Goal: Obtain resource: Download file/media

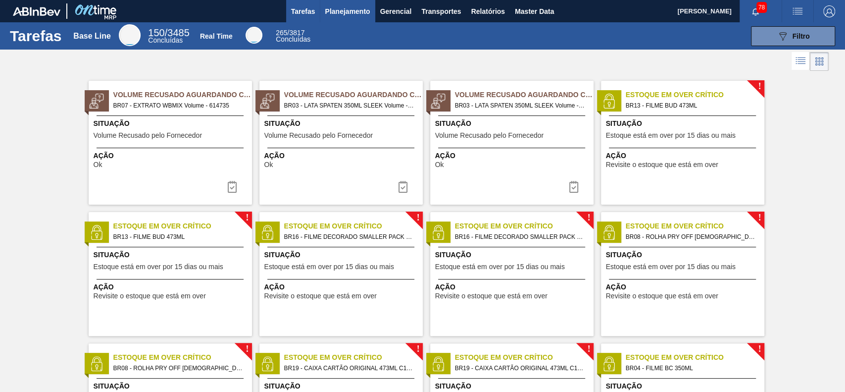
click at [358, 9] on span "Planejamento" at bounding box center [347, 11] width 45 height 12
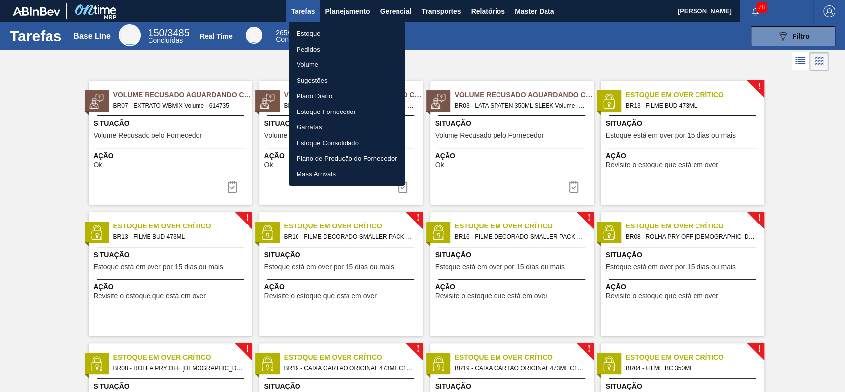
click at [486, 13] on div at bounding box center [422, 196] width 845 height 392
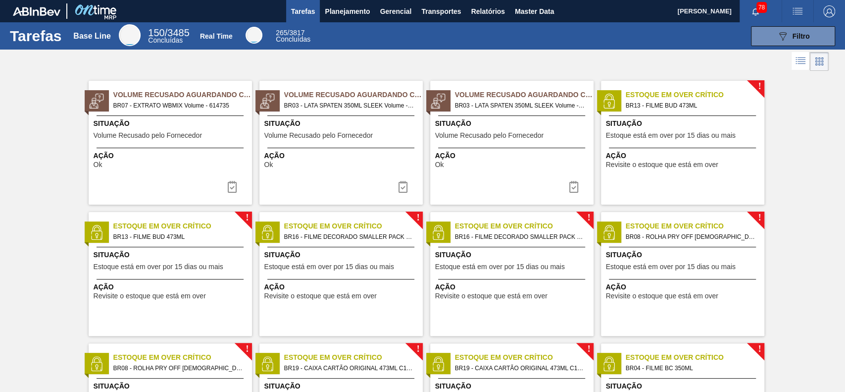
click at [486, 13] on div "Estoque Pedidos Volume Sugestões Plano Diário Estoque Fornecedor Garrafas Estoq…" at bounding box center [422, 196] width 845 height 392
click at [489, 14] on span "Relatórios" at bounding box center [488, 11] width 34 height 12
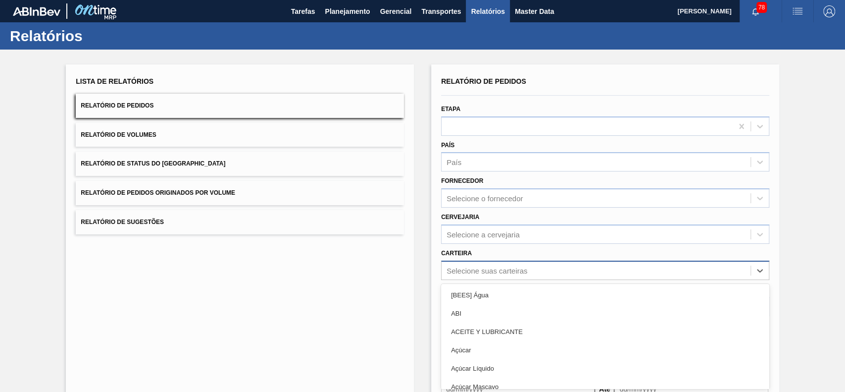
click at [531, 265] on div "option [BEES] Água focused, 1 of 101. 101 results available. Use Up and Down to…" at bounding box center [605, 269] width 328 height 19
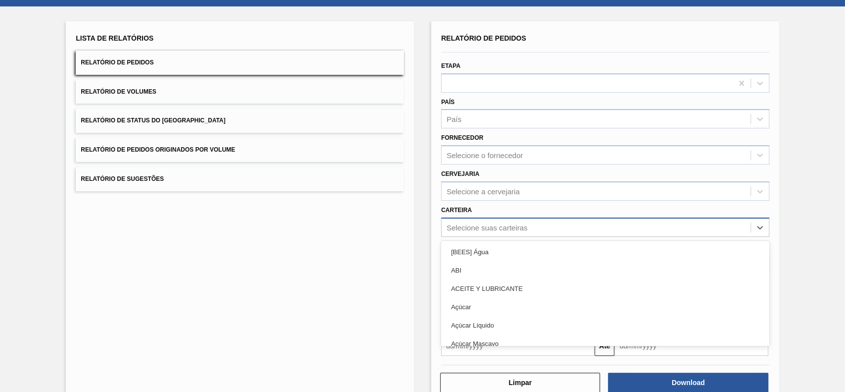
scroll to position [44, 0]
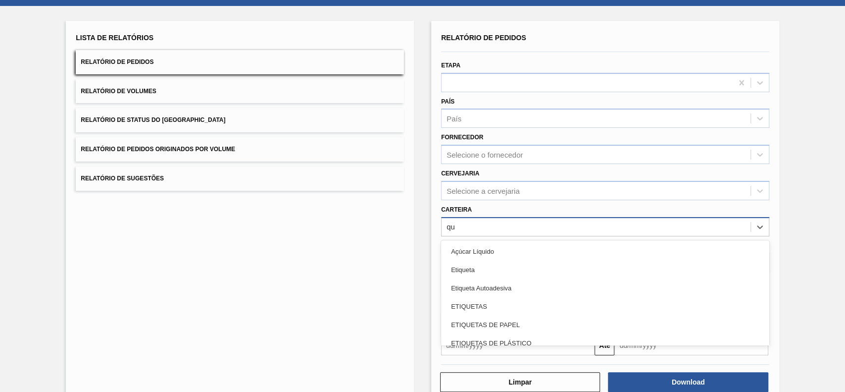
type input "quí"
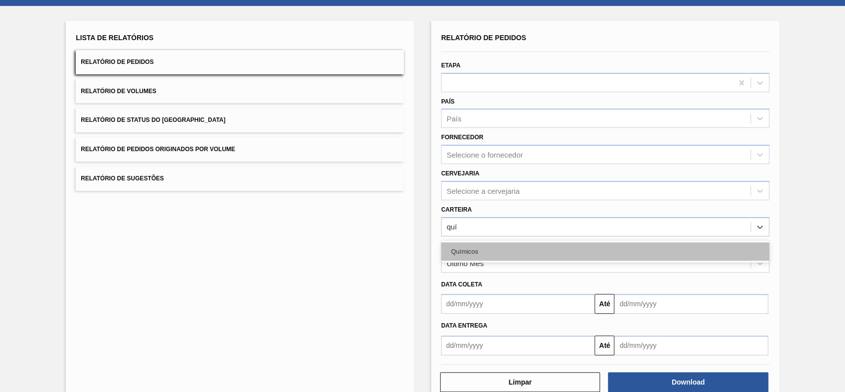
click at [531, 253] on div "Químicos" at bounding box center [605, 251] width 328 height 18
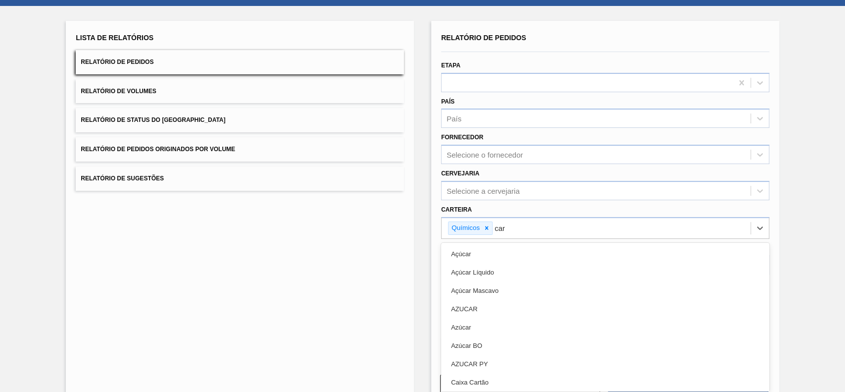
type input "carv"
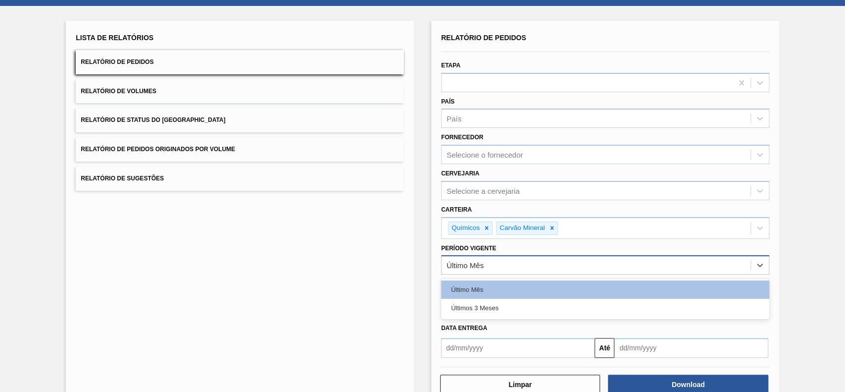
click at [522, 262] on div "Último Mês" at bounding box center [596, 265] width 309 height 14
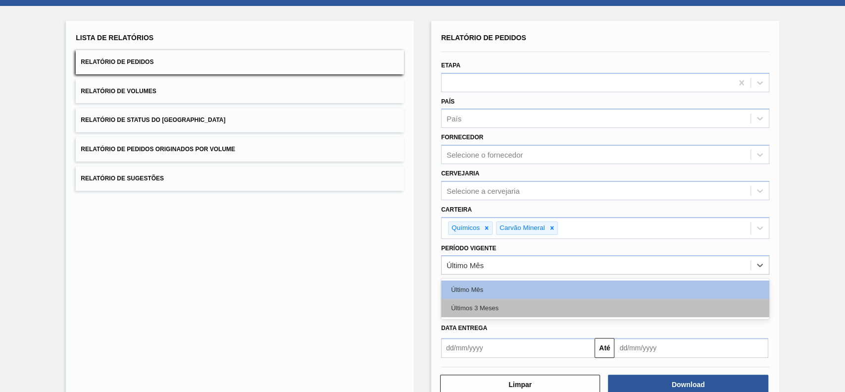
click at [512, 305] on div "Últimos 3 Meses" at bounding box center [605, 308] width 328 height 18
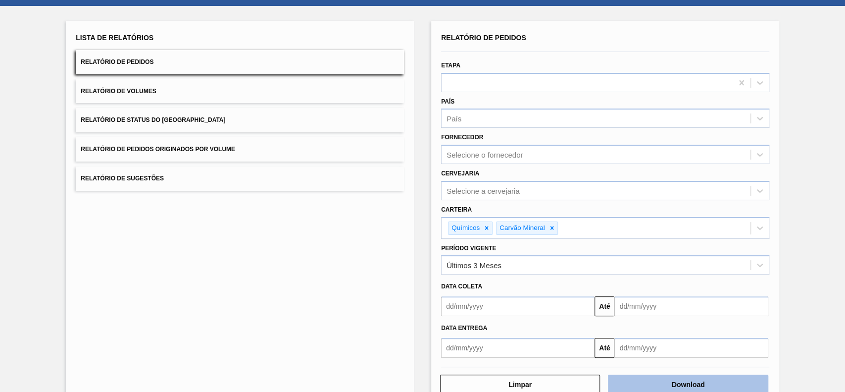
click at [714, 383] on button "Download" at bounding box center [688, 384] width 160 height 20
